Goal: Information Seeking & Learning: Learn about a topic

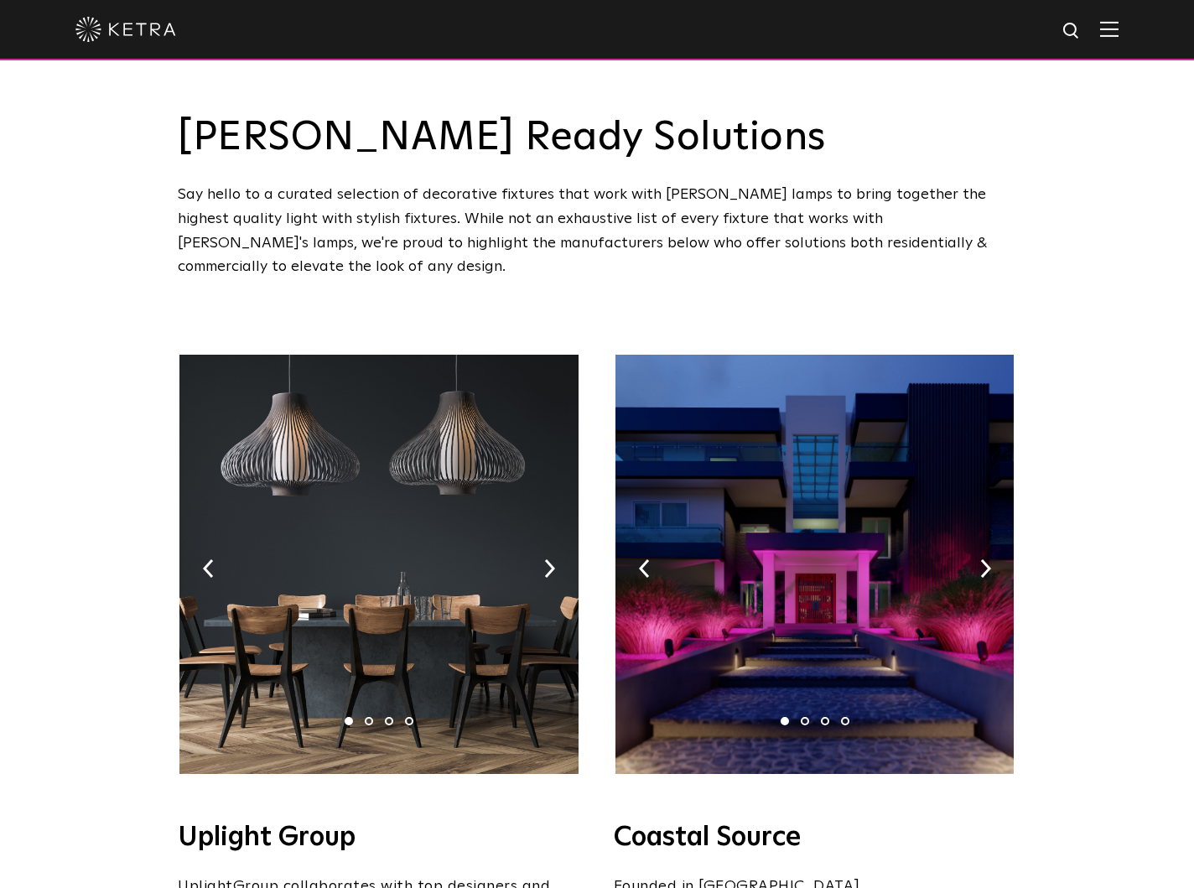
scroll to position [333, 0]
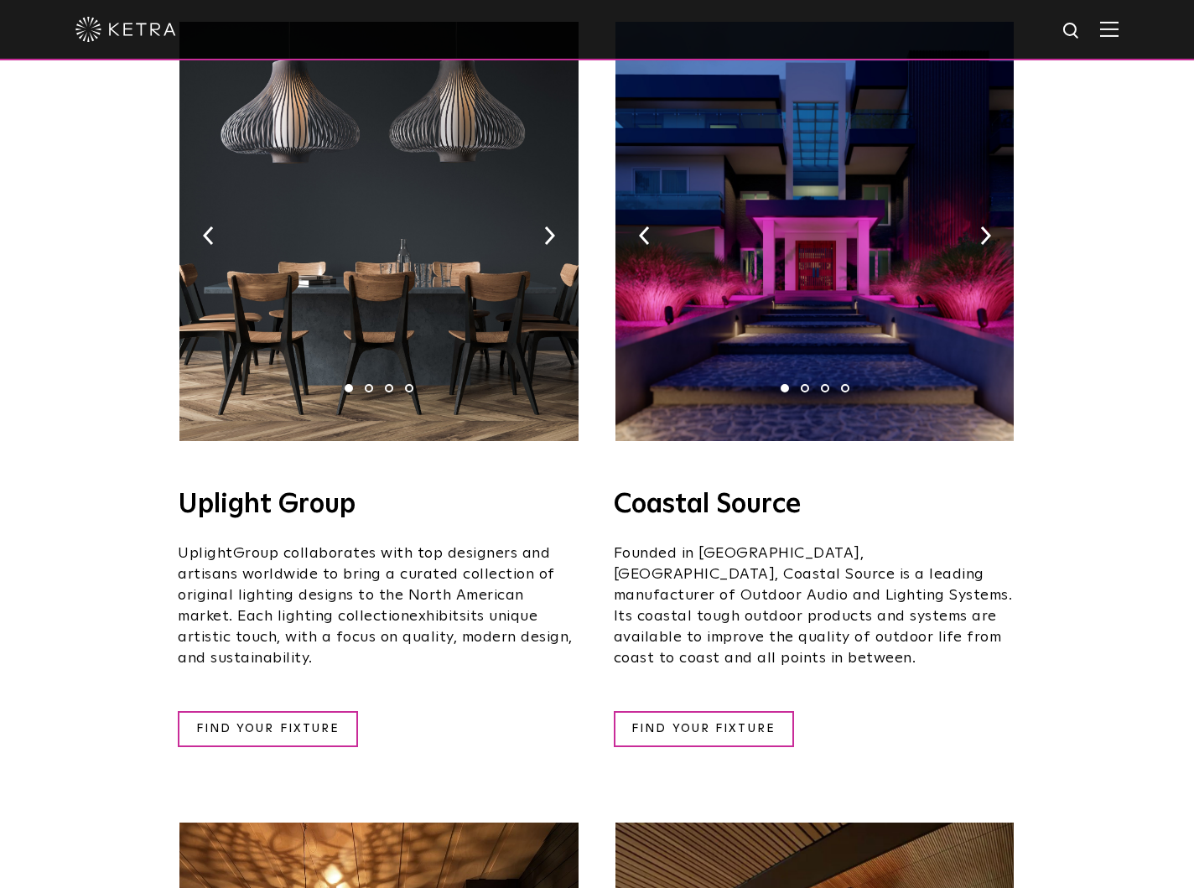
click at [555, 207] on img at bounding box center [379, 231] width 398 height 419
click at [548, 226] on img at bounding box center [549, 235] width 11 height 18
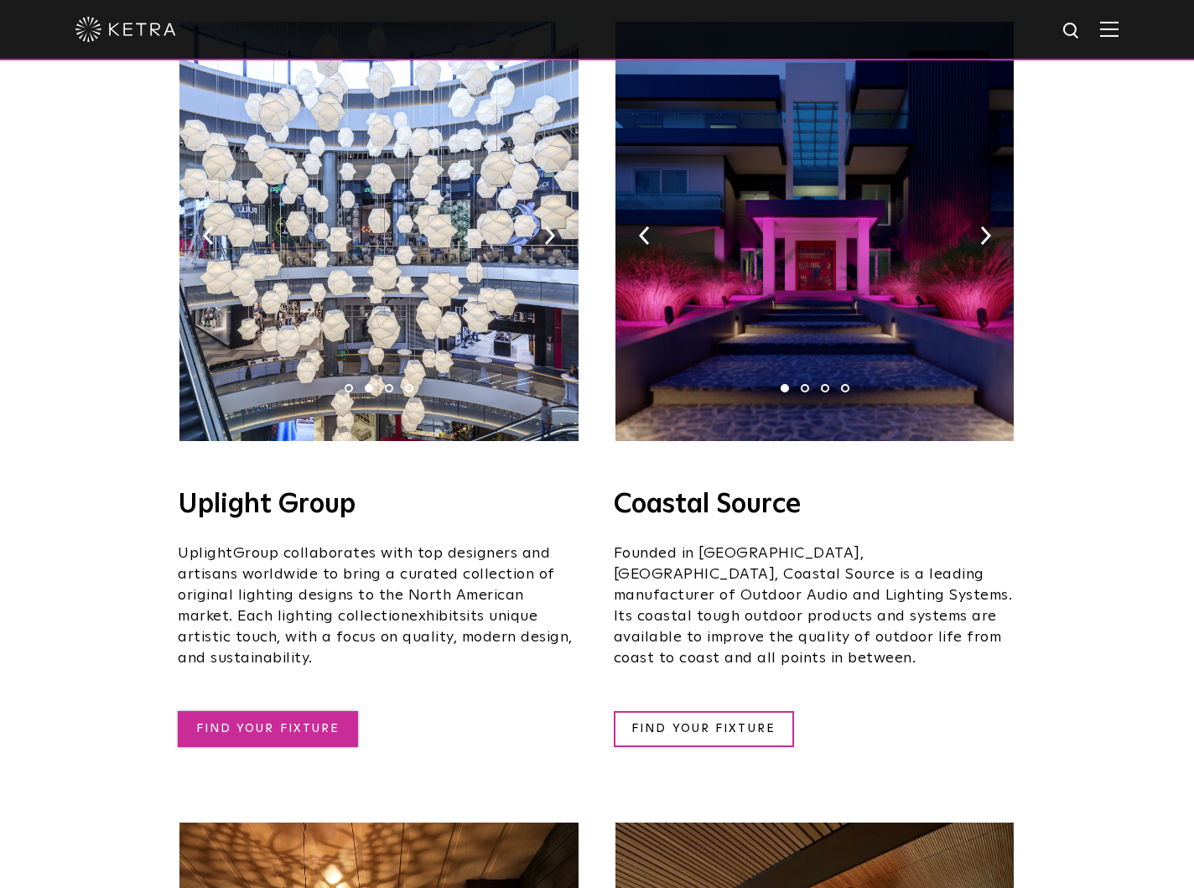
click at [222, 711] on link "FIND YOUR FIXTURE" at bounding box center [268, 729] width 180 height 36
click at [985, 226] on img at bounding box center [986, 235] width 11 height 18
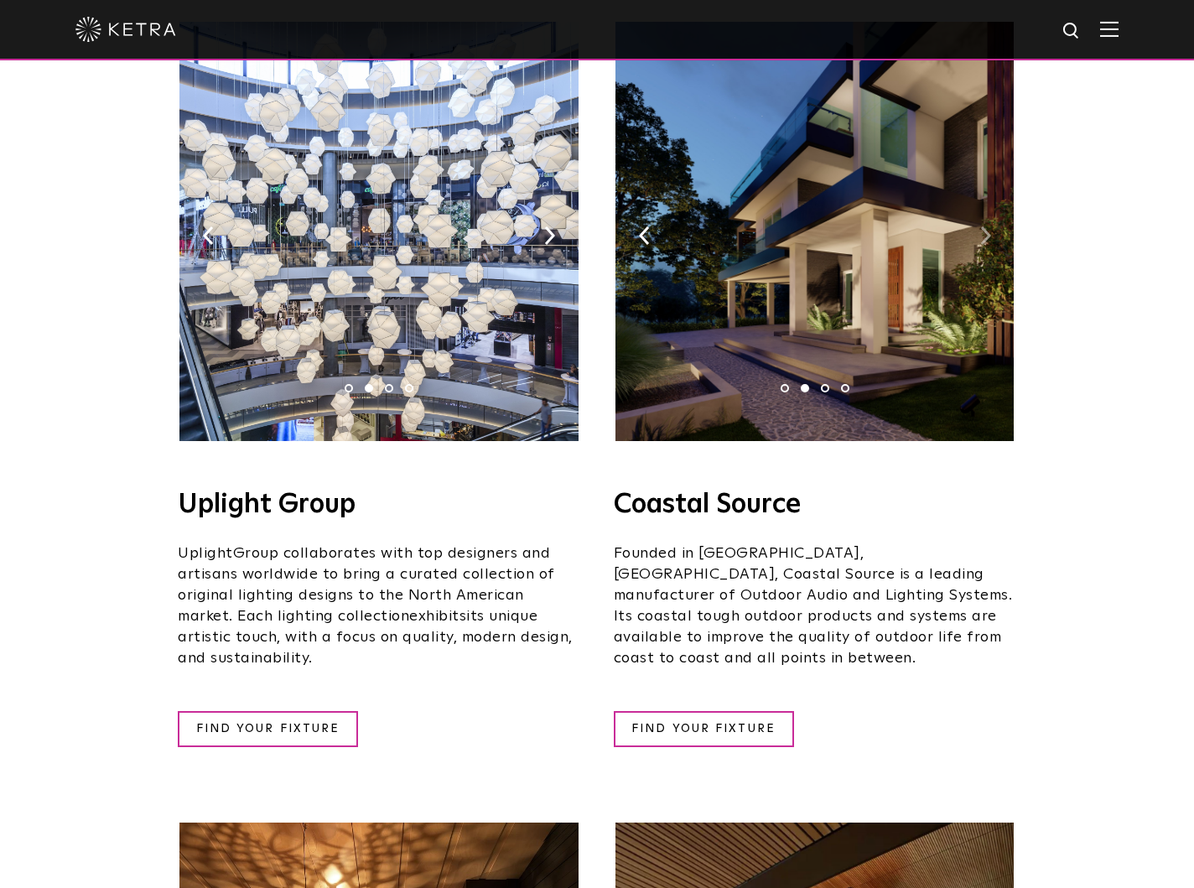
click at [985, 226] on img at bounding box center [986, 235] width 11 height 18
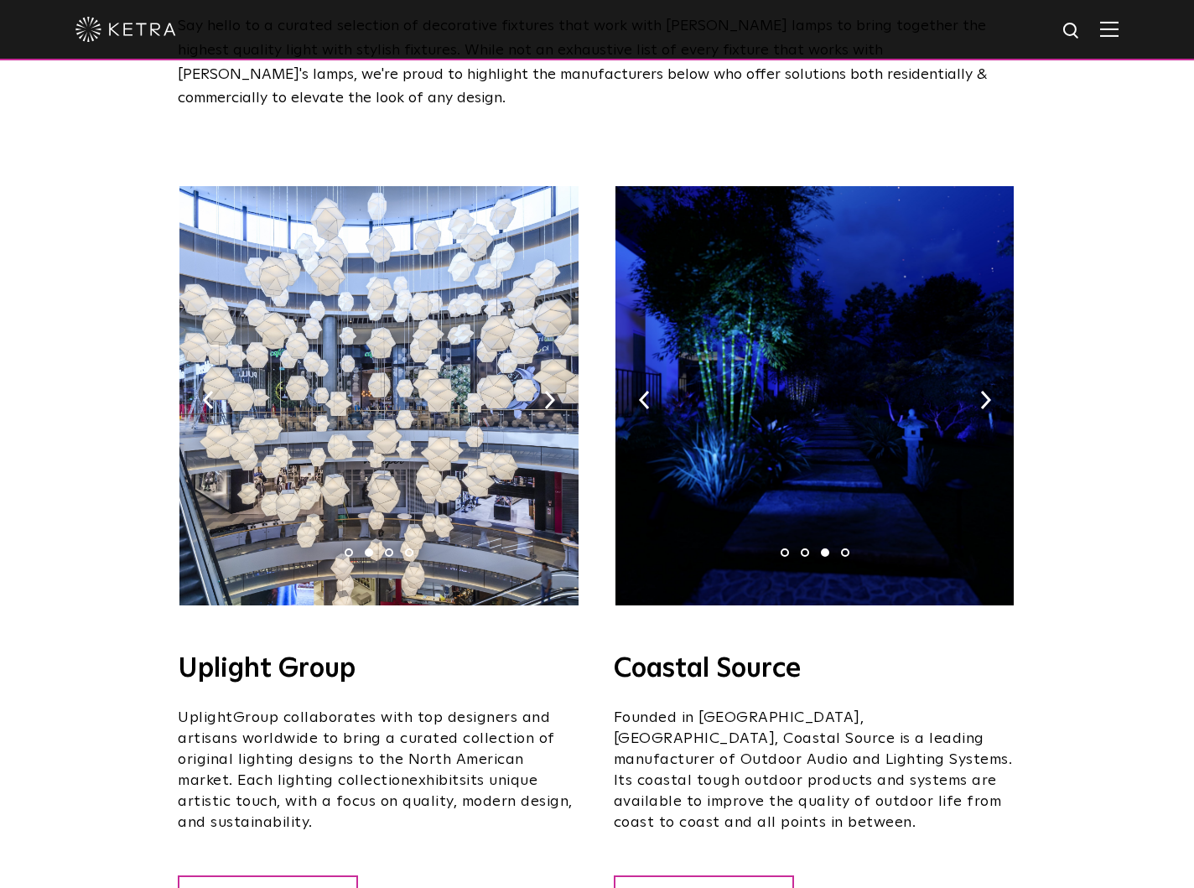
scroll to position [0, 0]
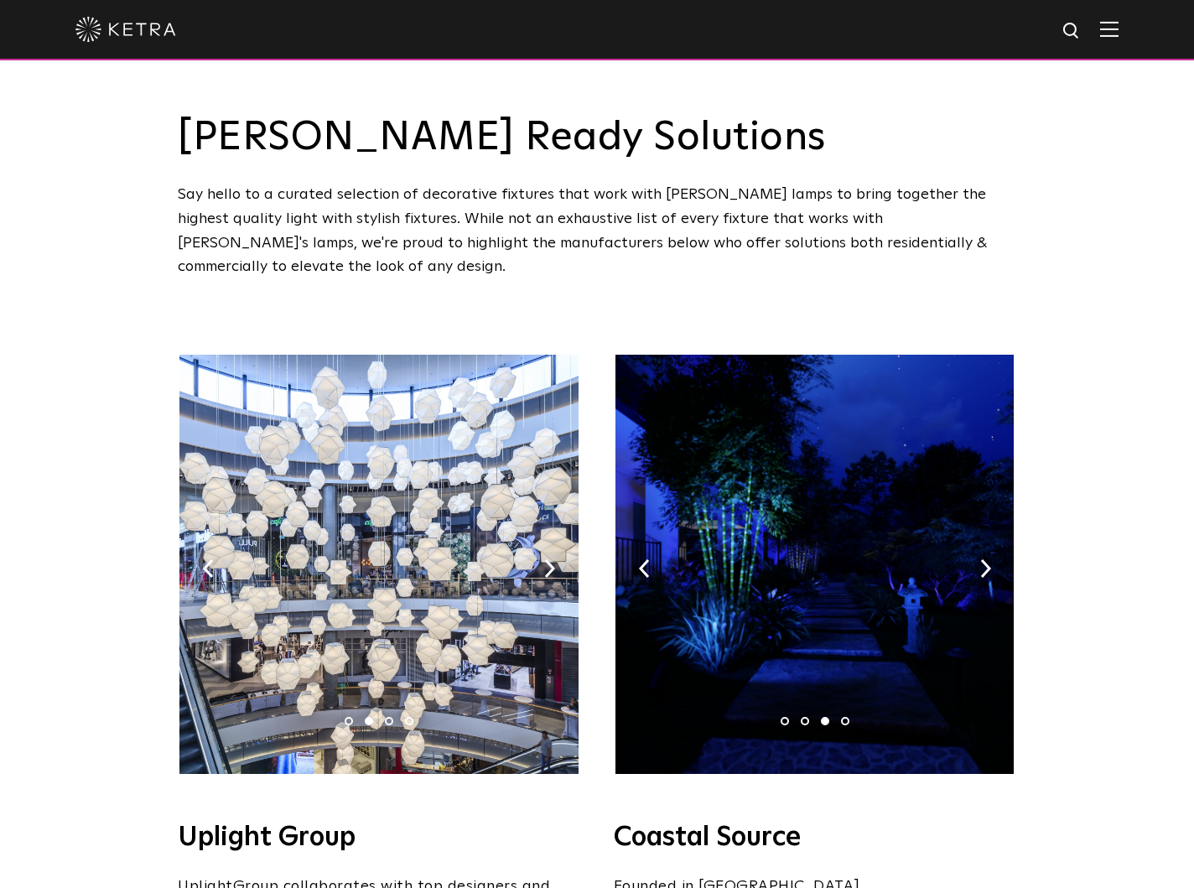
click at [242, 218] on div "Say hello to a curated selection of decorative fixtures that work with Ketra la…" at bounding box center [597, 231] width 839 height 96
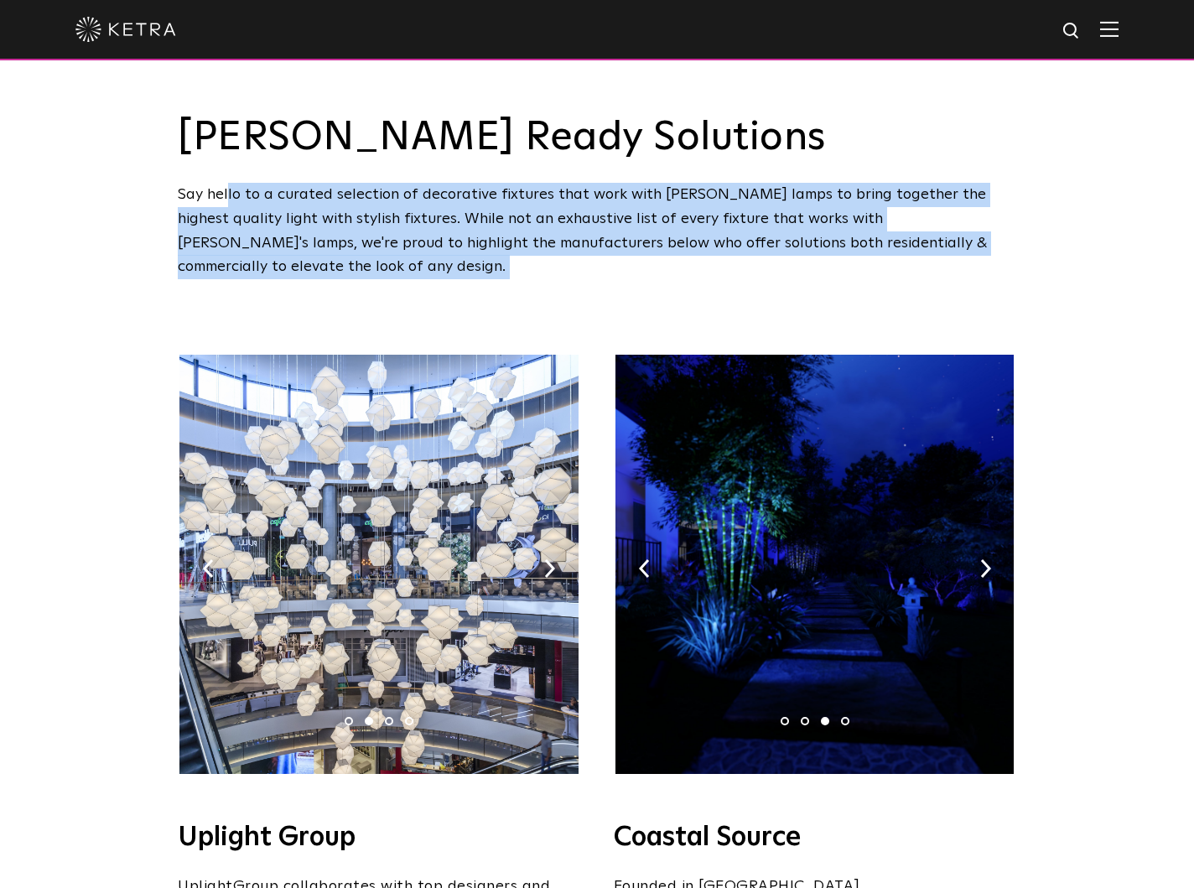
click at [242, 218] on div "Say hello to a curated selection of decorative fixtures that work with Ketra la…" at bounding box center [597, 231] width 839 height 96
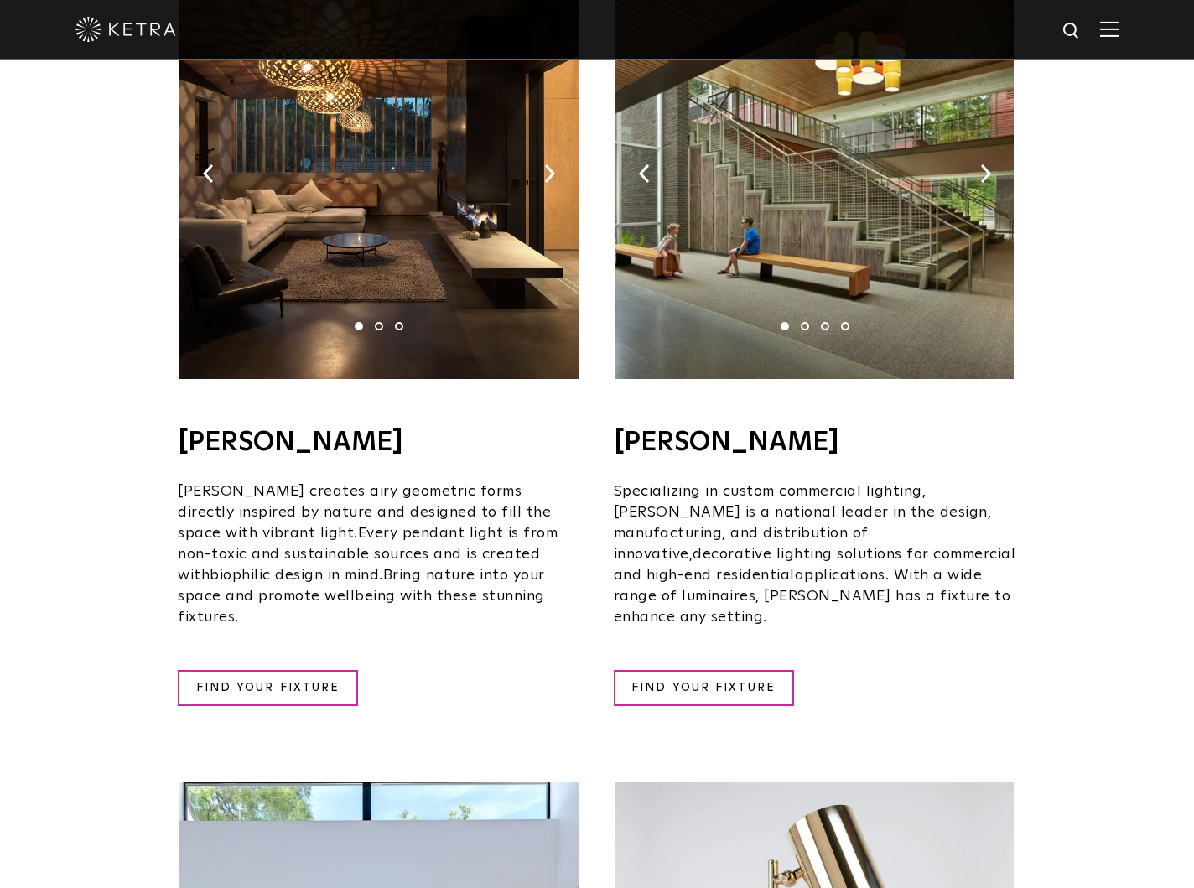
scroll to position [1226, 0]
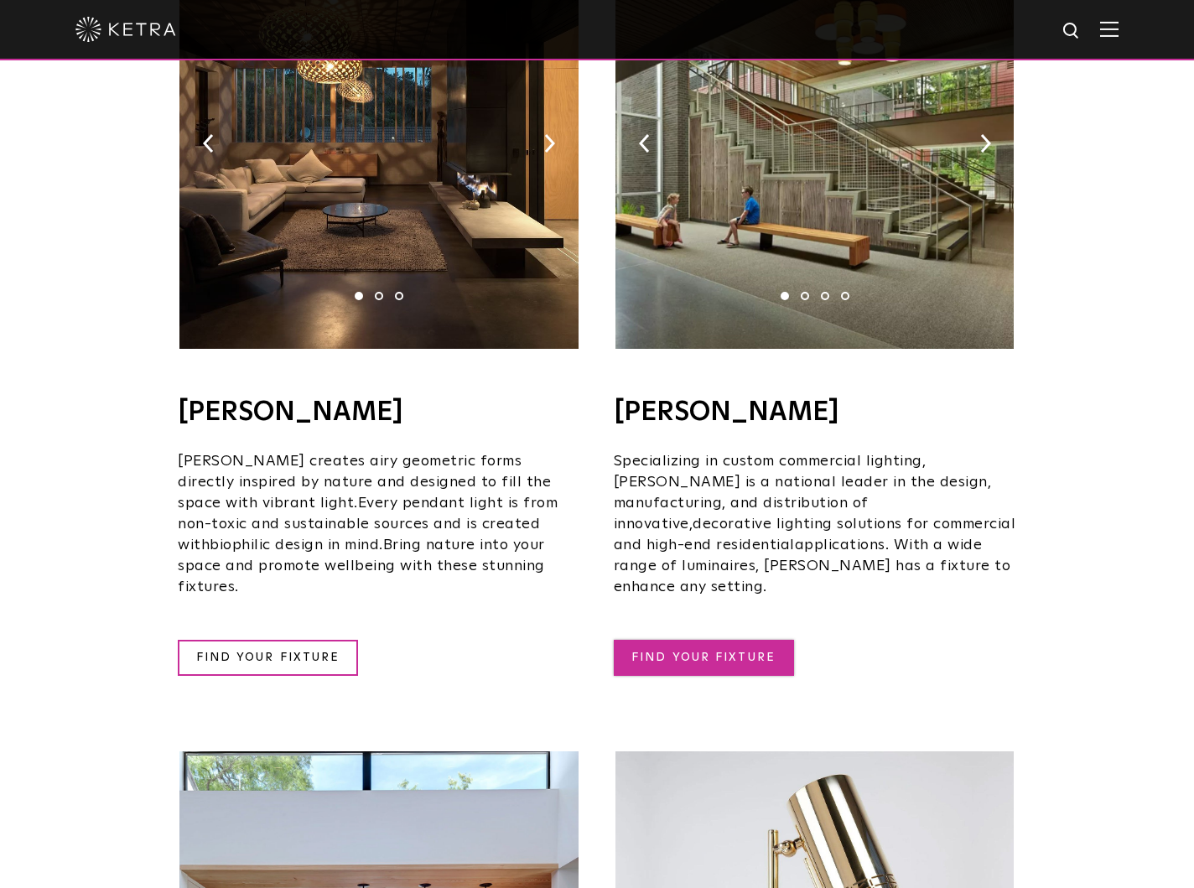
click at [692, 640] on link "FIND YOUR FIXTURE" at bounding box center [704, 658] width 180 height 36
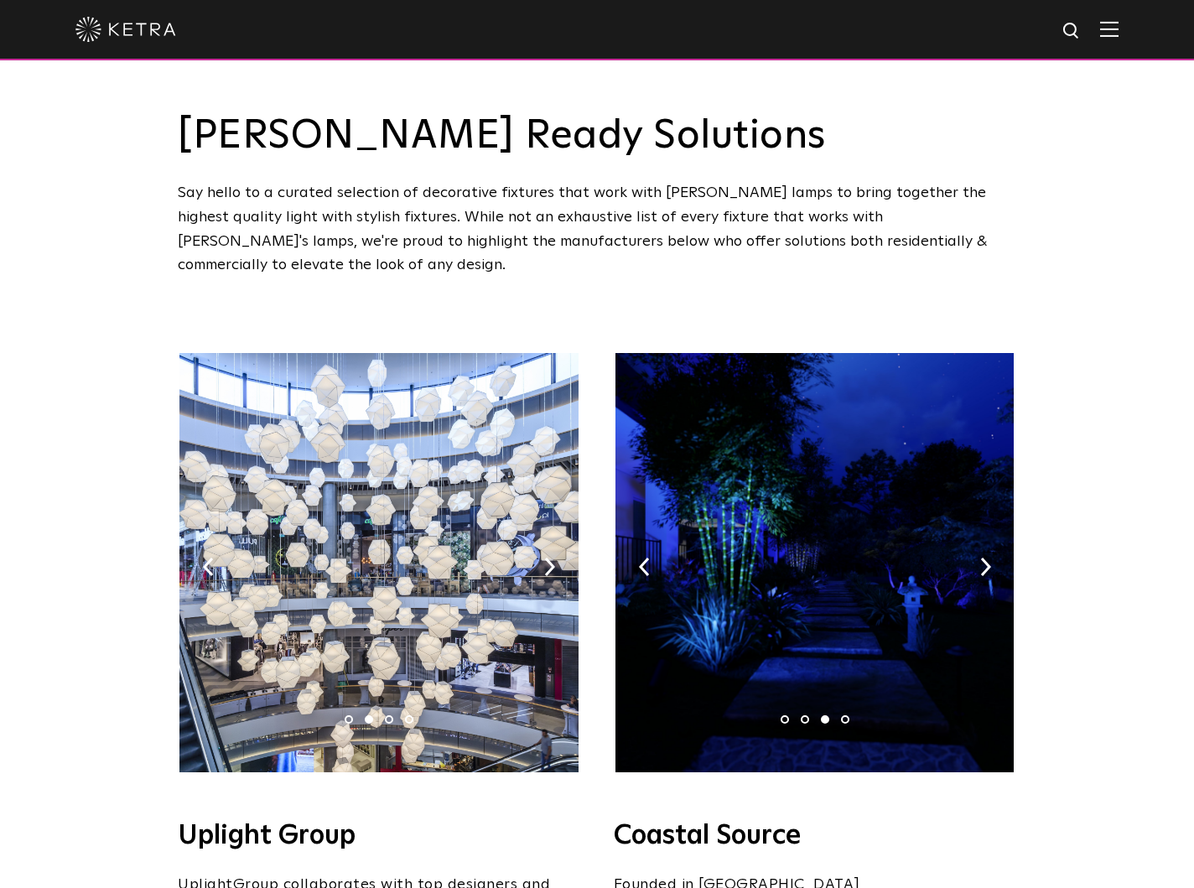
scroll to position [0, 0]
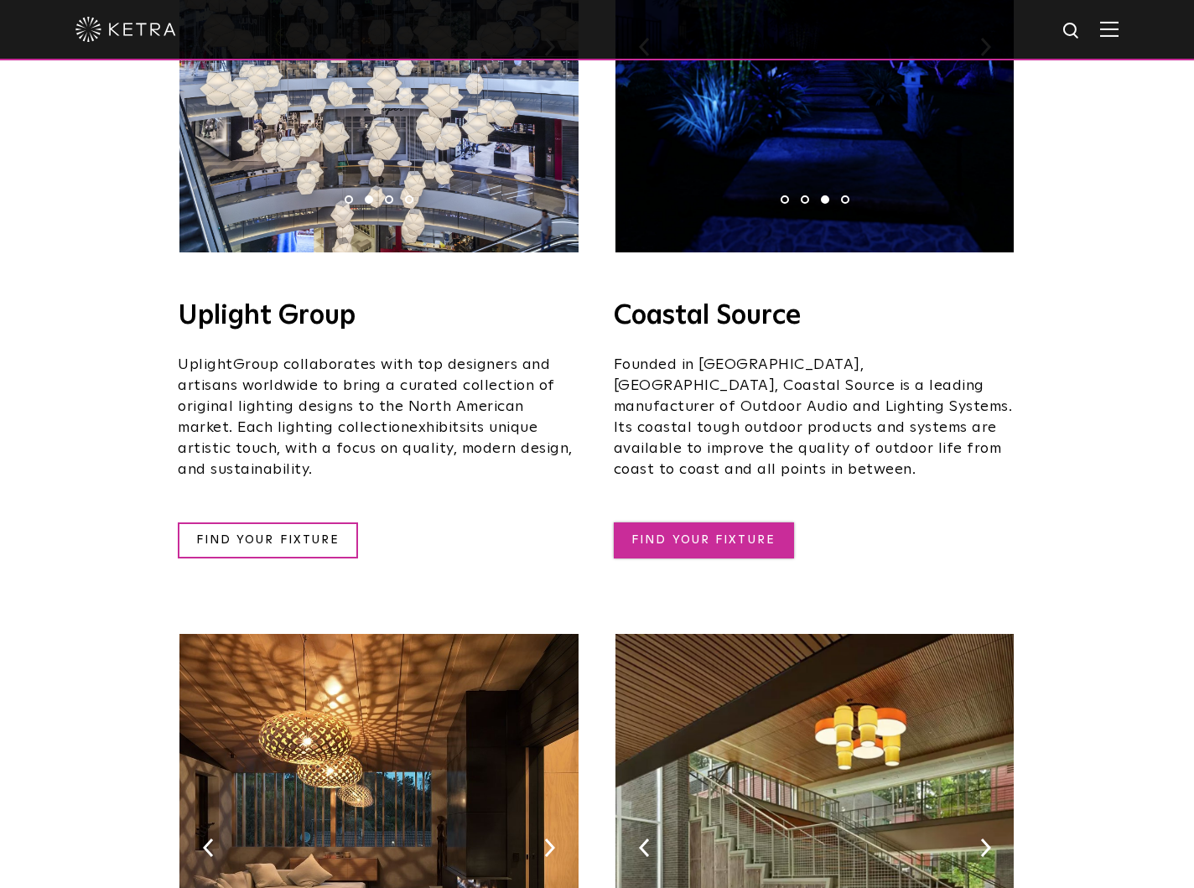
click at [683, 523] on link "FIND YOUR FIXTURE" at bounding box center [704, 541] width 180 height 36
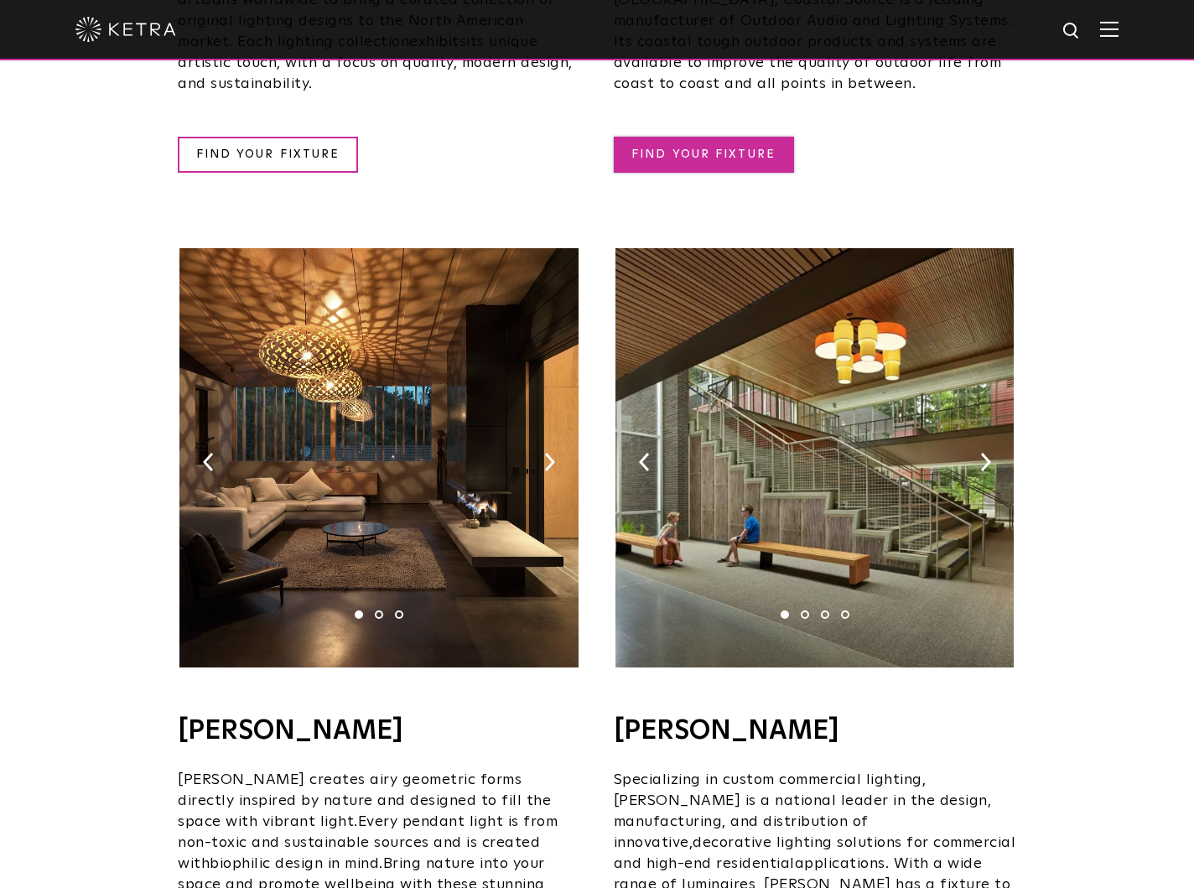
scroll to position [1054, 0]
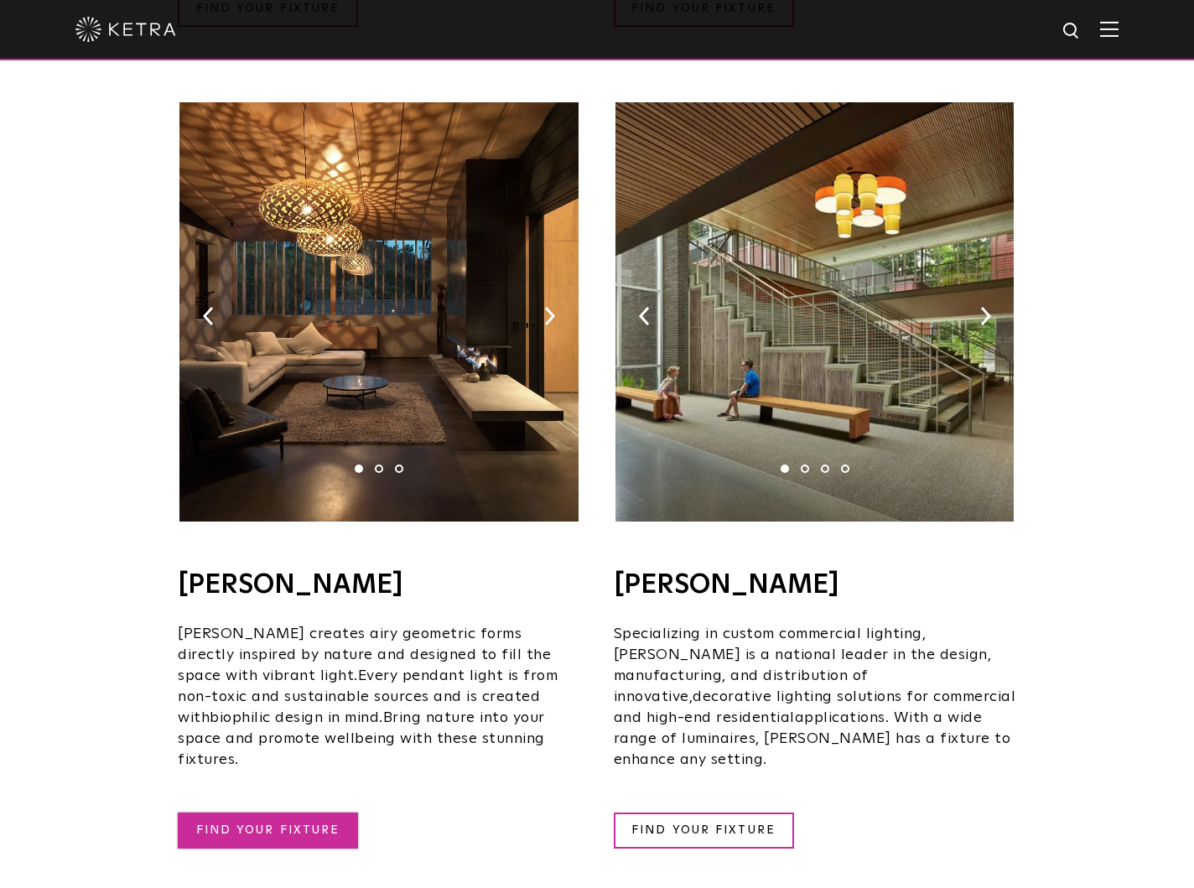
click at [296, 813] on link "FIND YOUR FIXTURE" at bounding box center [268, 831] width 180 height 36
click at [758, 810] on div "Uplight Group 1 2 3 4 Uplight Group Uplight Group collaborates with top designe…" at bounding box center [597, 859] width 839 height 3266
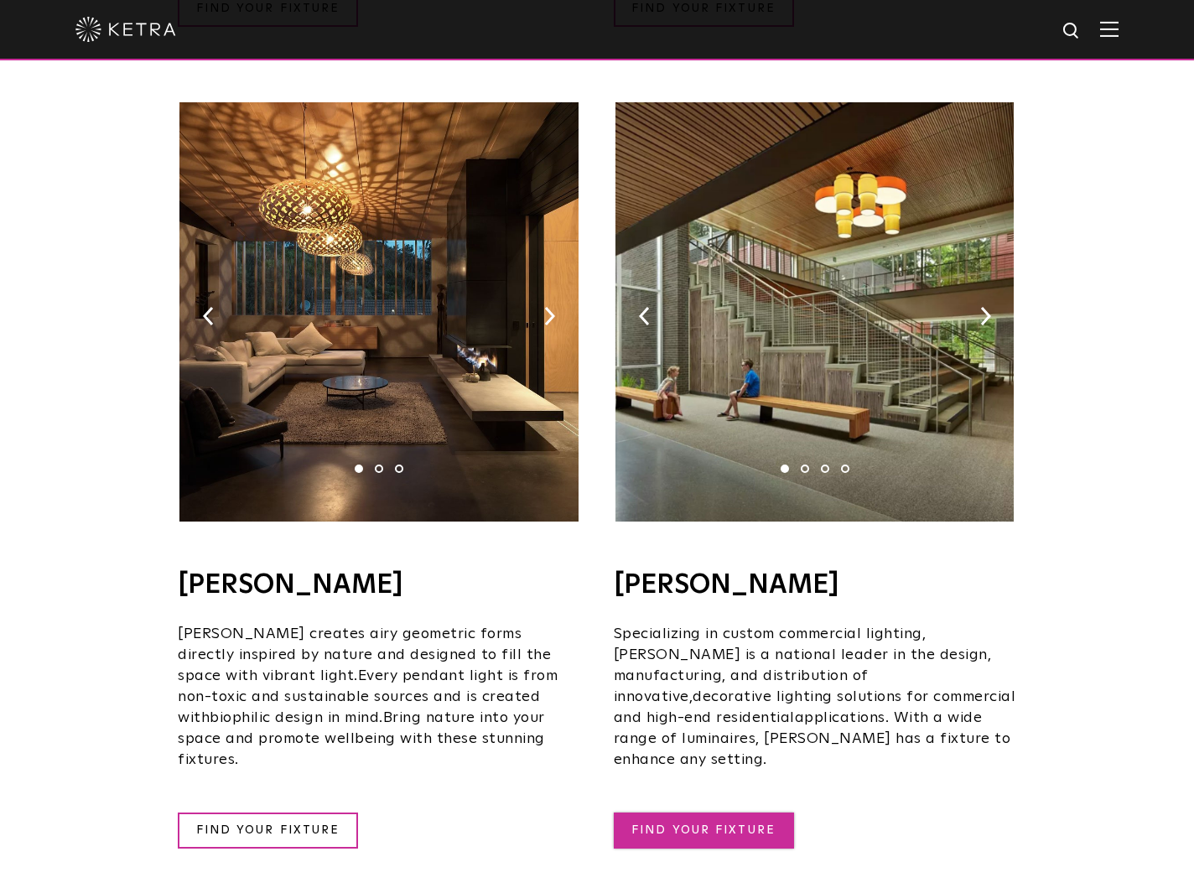
click at [733, 813] on link "FIND YOUR FIXTURE" at bounding box center [704, 831] width 180 height 36
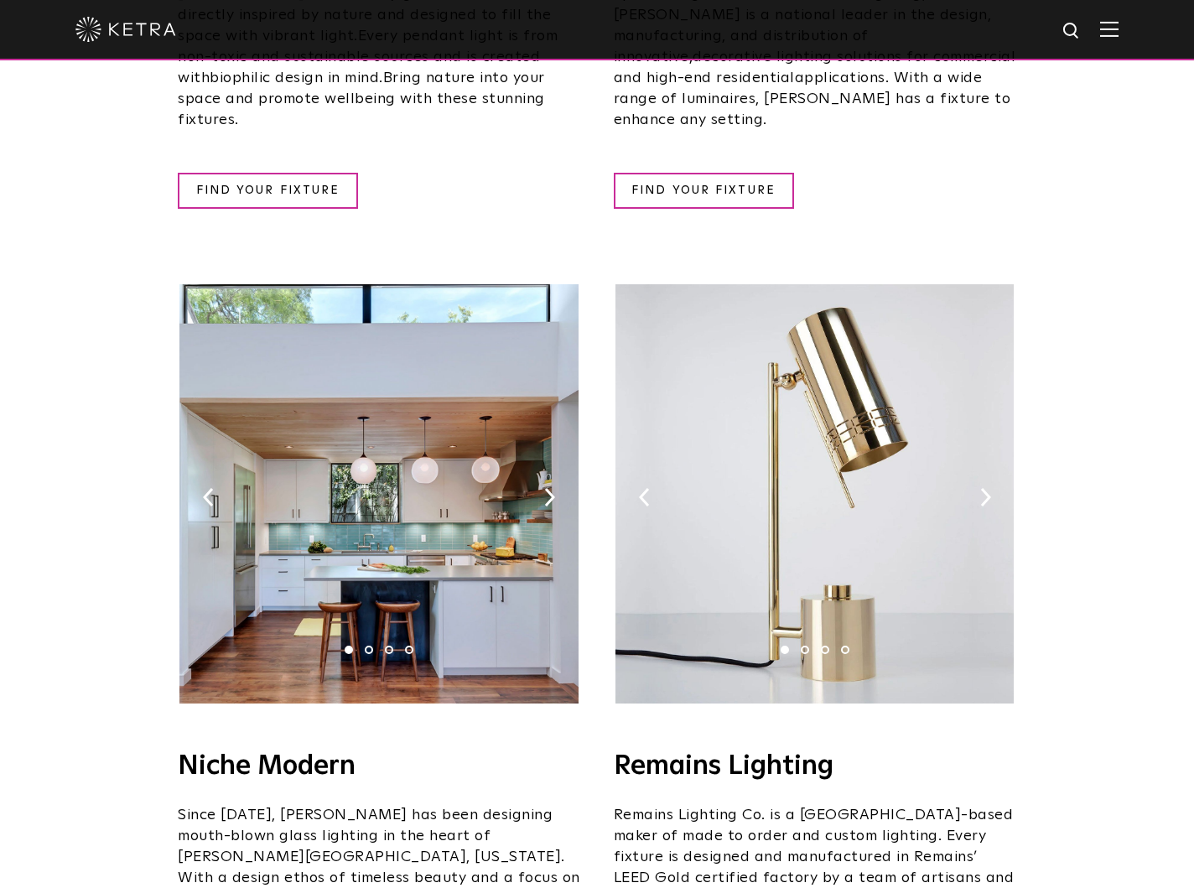
scroll to position [1945, 0]
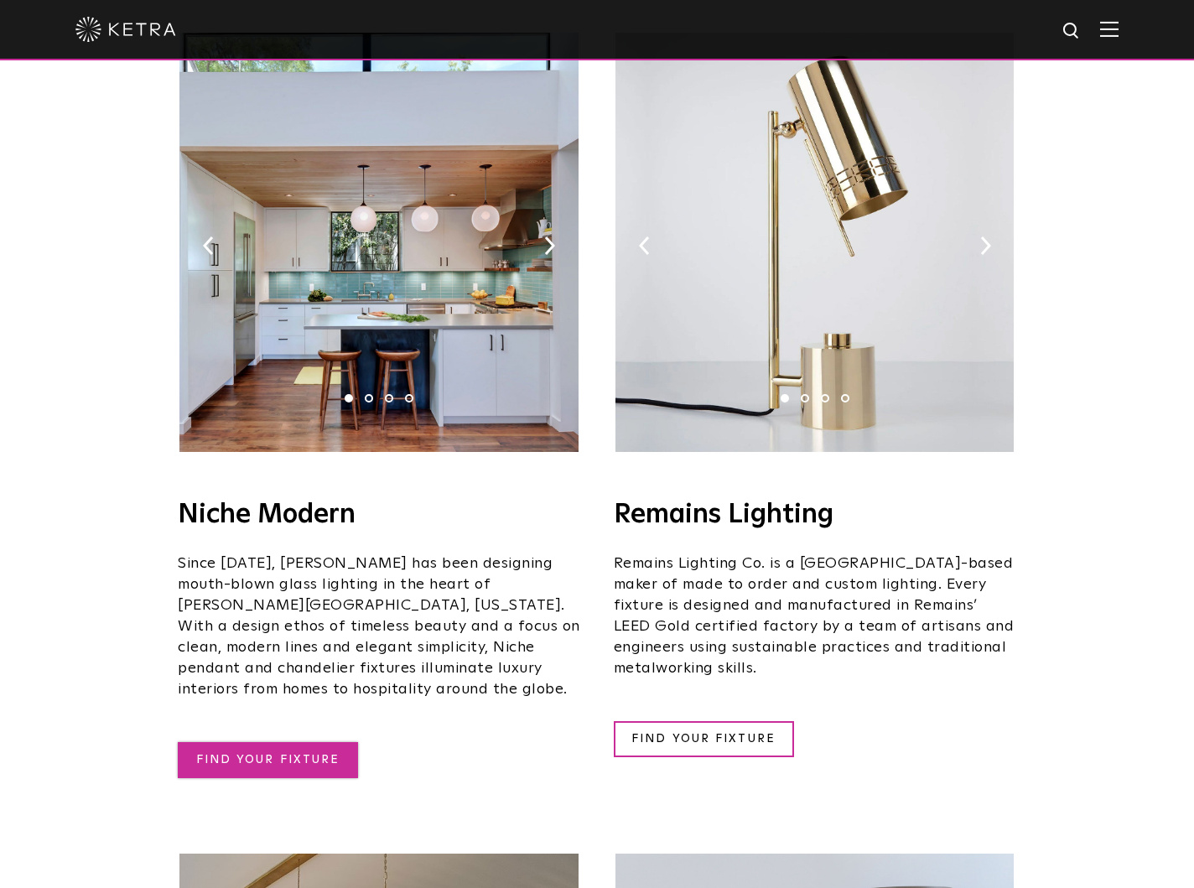
click at [281, 742] on link "FIND YOUR FIXTURE" at bounding box center [268, 760] width 180 height 36
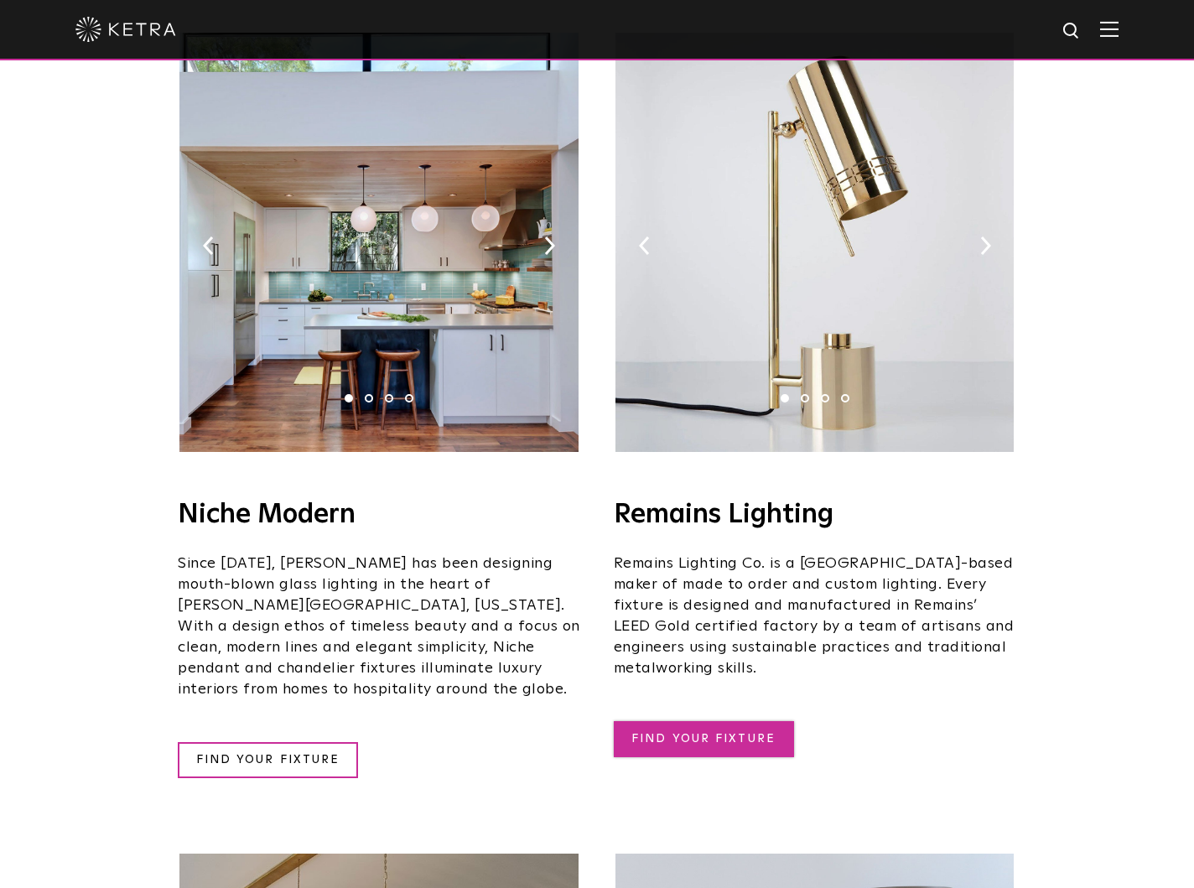
click at [722, 721] on link "FIND YOUR FIXTURE" at bounding box center [704, 739] width 180 height 36
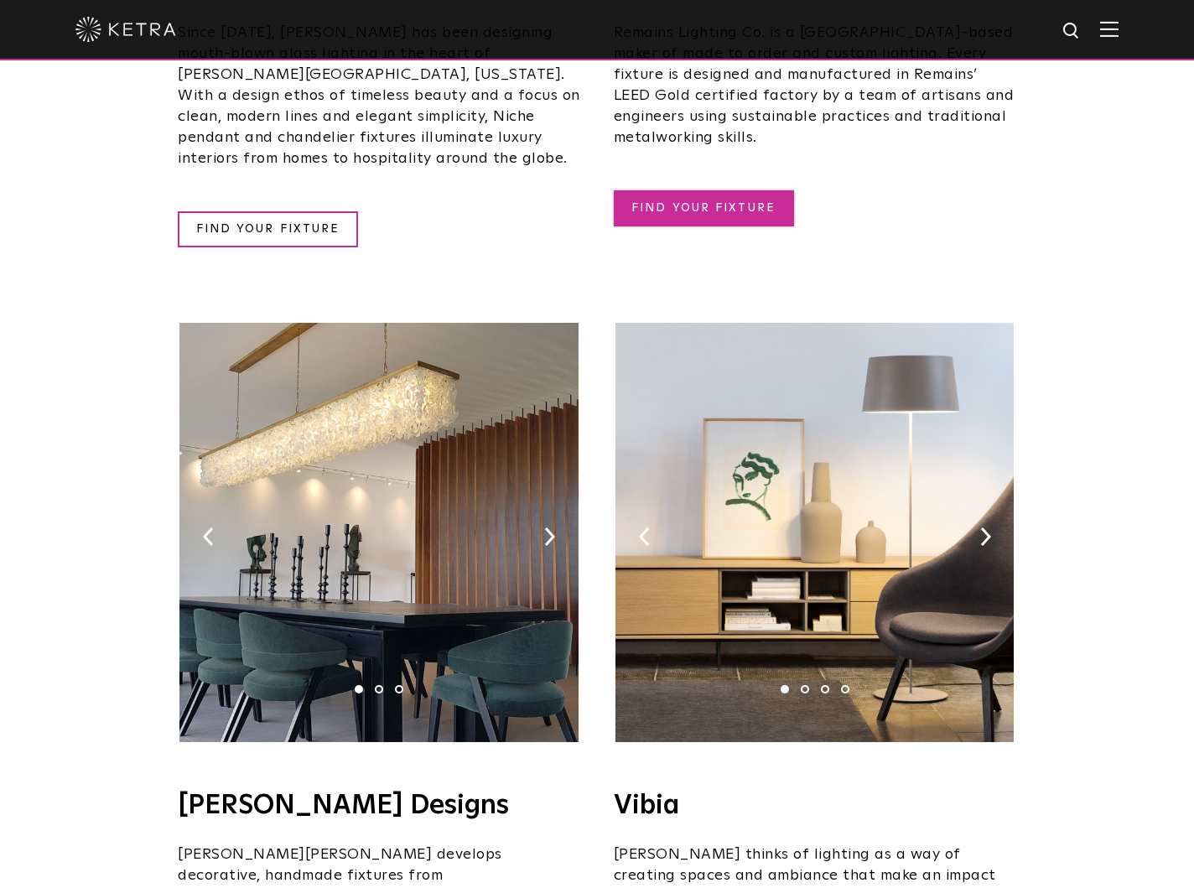
scroll to position [2620, 0]
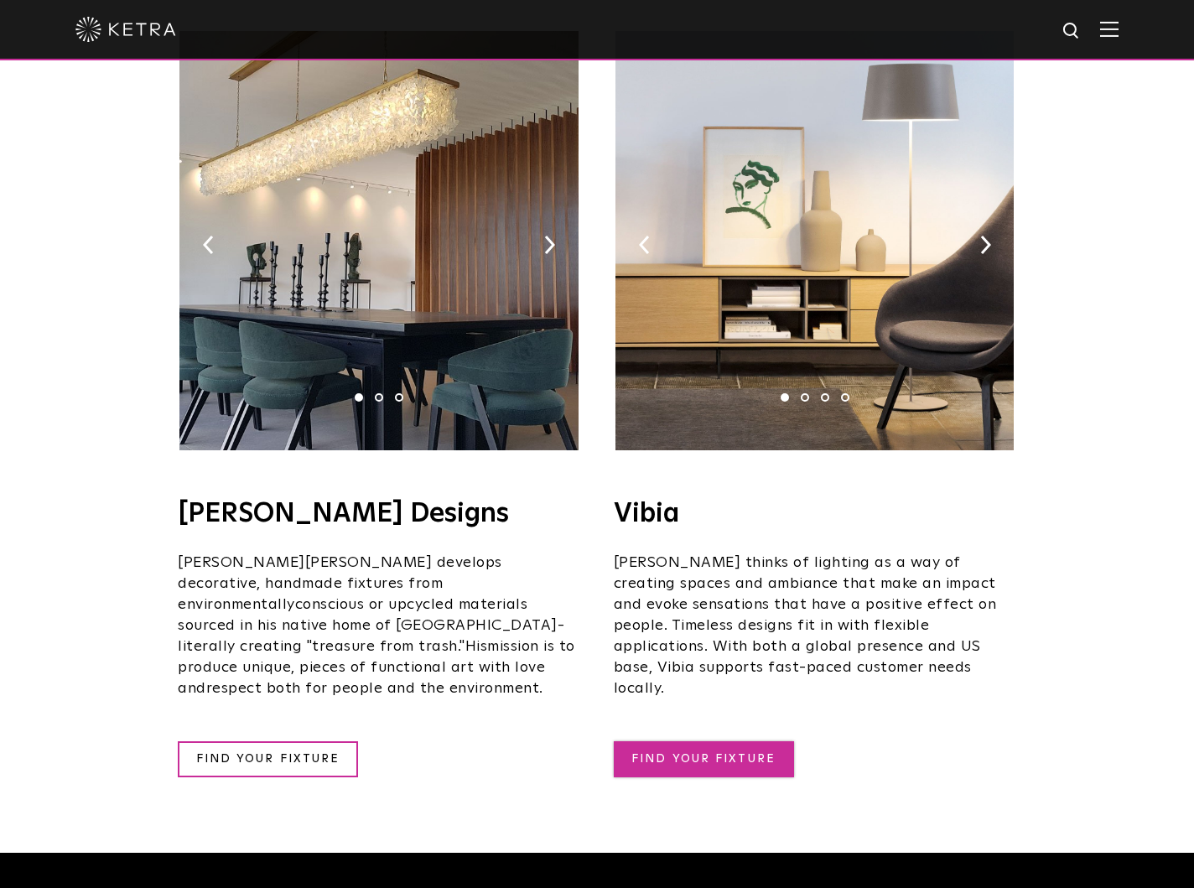
scroll to position [3182, 0]
